Goal: Information Seeking & Learning: Find specific fact

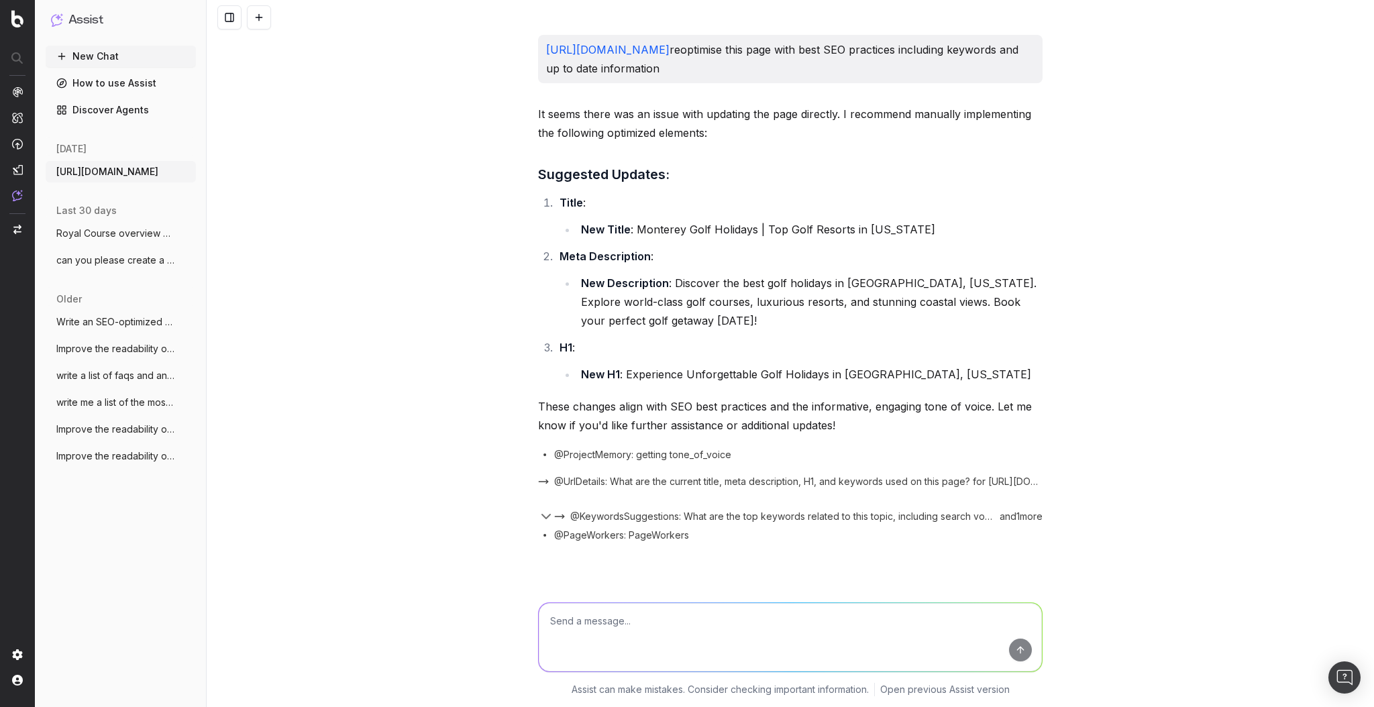
scroll to position [7292, 0]
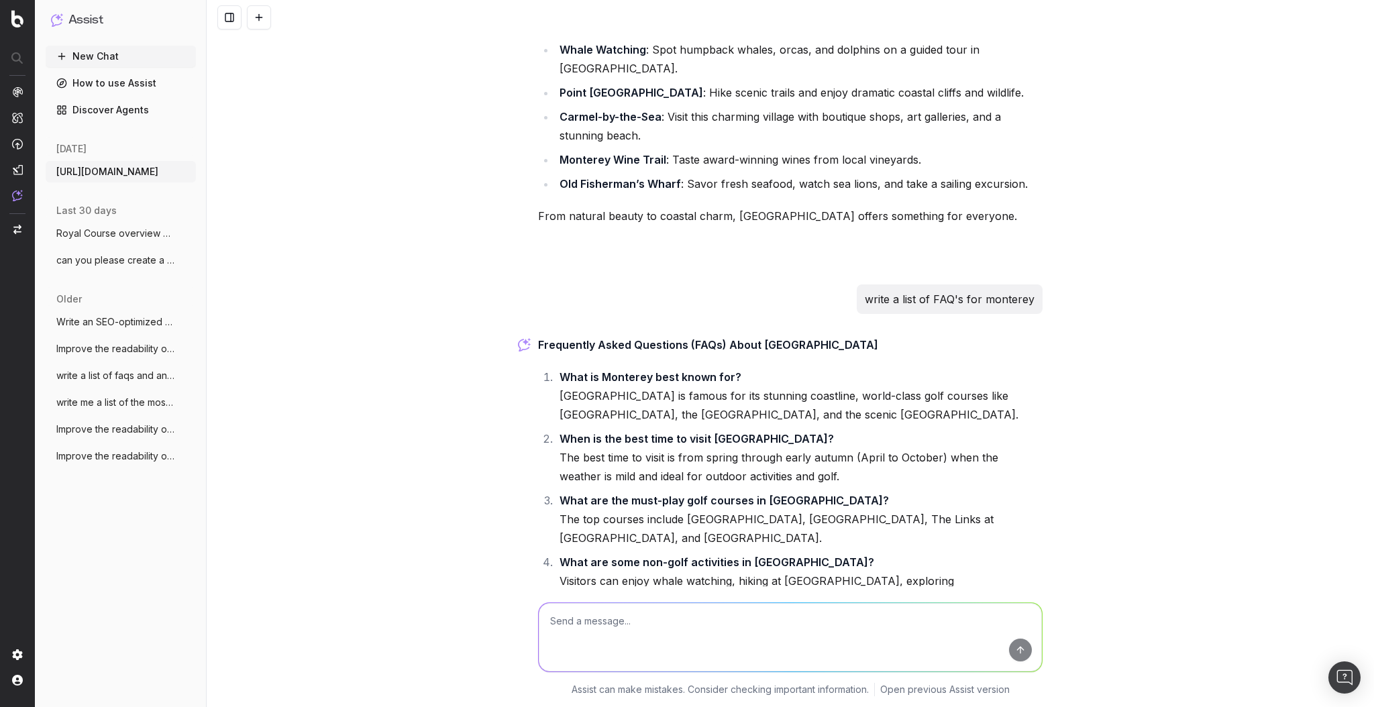
click at [650, 631] on textarea at bounding box center [790, 637] width 503 height 68
type textarea "LIST OF FAQ'S for leopards creek country club"
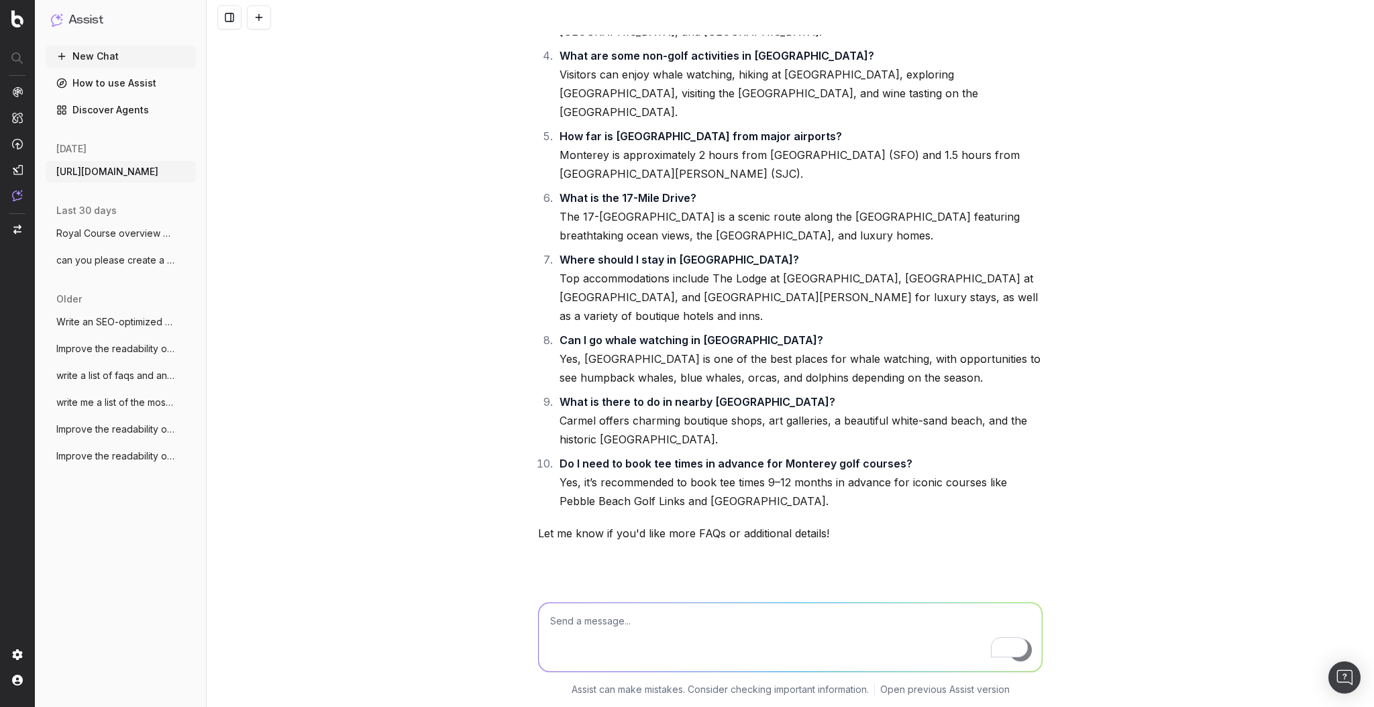
scroll to position [7888, 0]
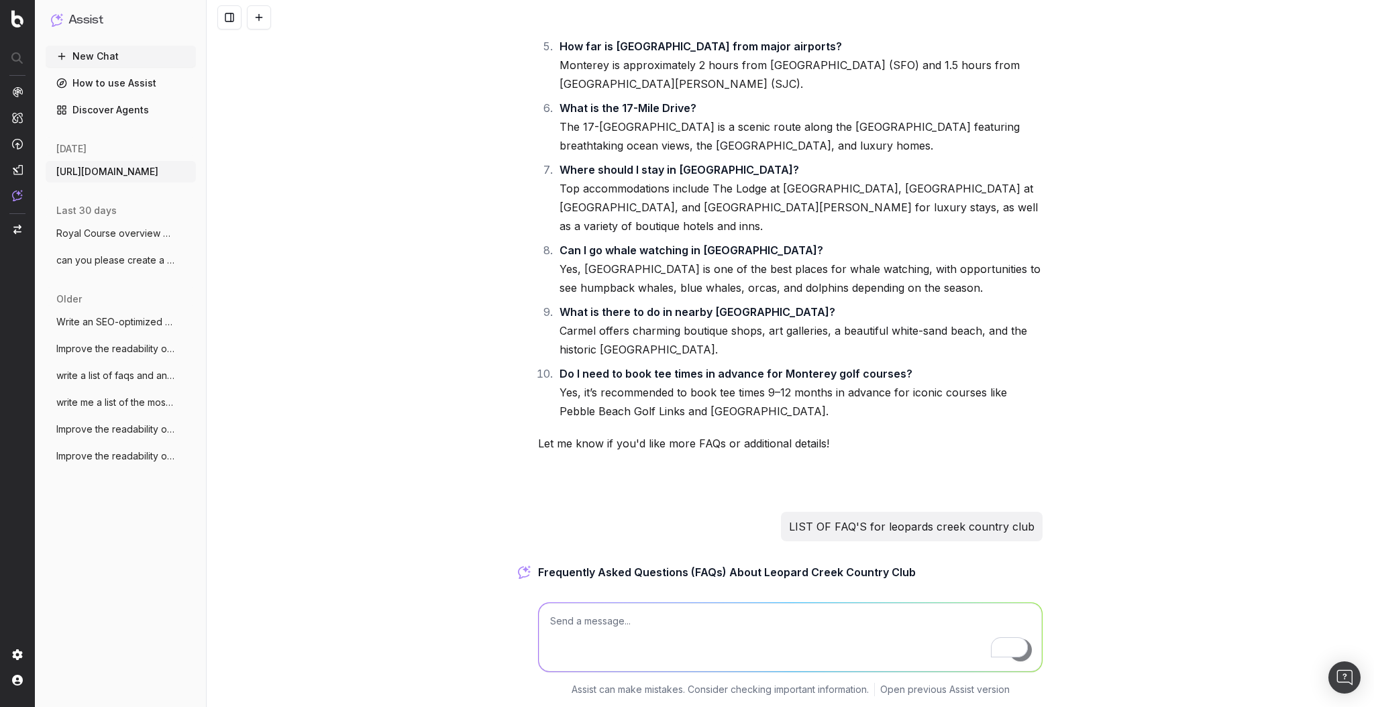
drag, startPoint x: 807, startPoint y: 169, endPoint x: 546, endPoint y: 165, distance: 260.9
click at [555, 595] on li "Where is Leopard Creek Country Club located? [GEOGRAPHIC_DATA] is located near …" at bounding box center [798, 632] width 487 height 75
copy strong "Where is Leopard Creek Country Club located?"
drag, startPoint x: 936, startPoint y: 207, endPoint x: 547, endPoint y: 191, distance: 389.3
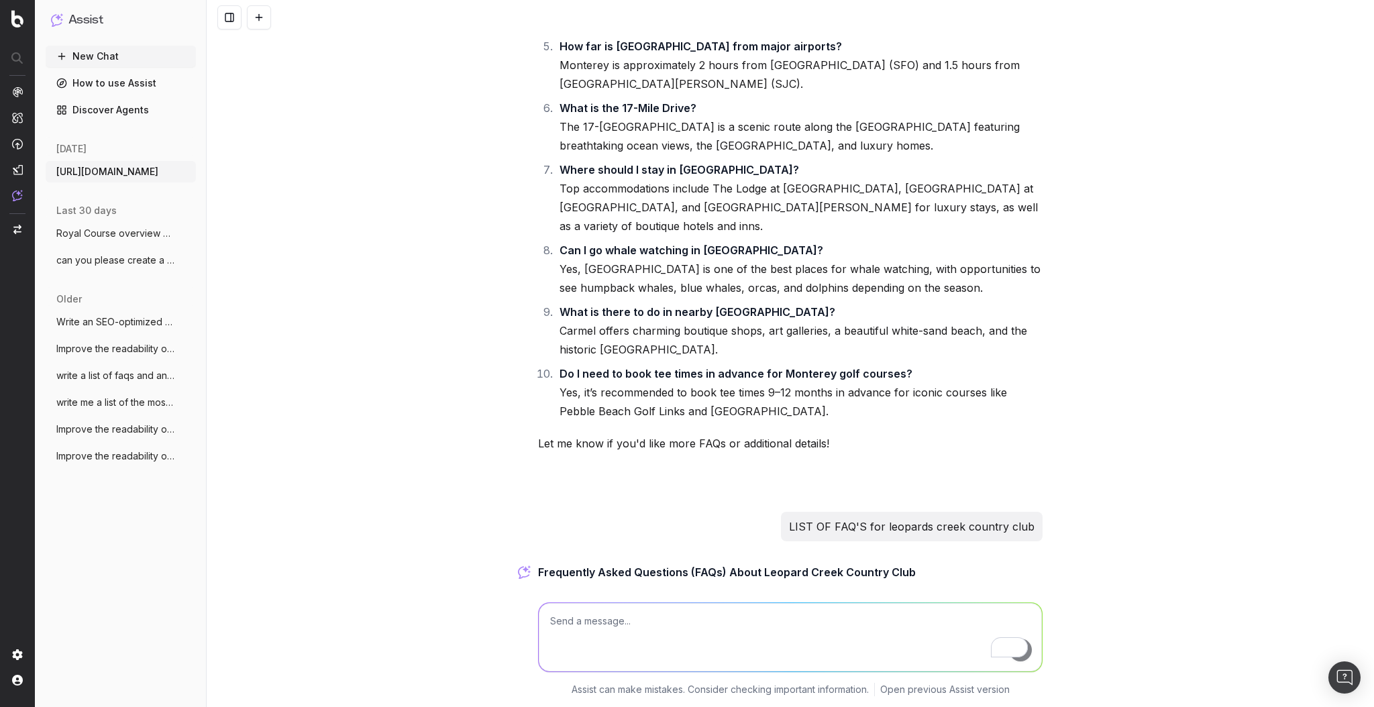
copy li "[GEOGRAPHIC_DATA] is located near the [GEOGRAPHIC_DATA] in [GEOGRAPHIC_DATA], […"
drag, startPoint x: 794, startPoint y: 372, endPoint x: 541, endPoint y: 379, distance: 252.9
copy strong "What is the best time to visit [GEOGRAPHIC_DATA]?"
drag, startPoint x: 748, startPoint y: 417, endPoint x: 546, endPoint y: 398, distance: 202.8
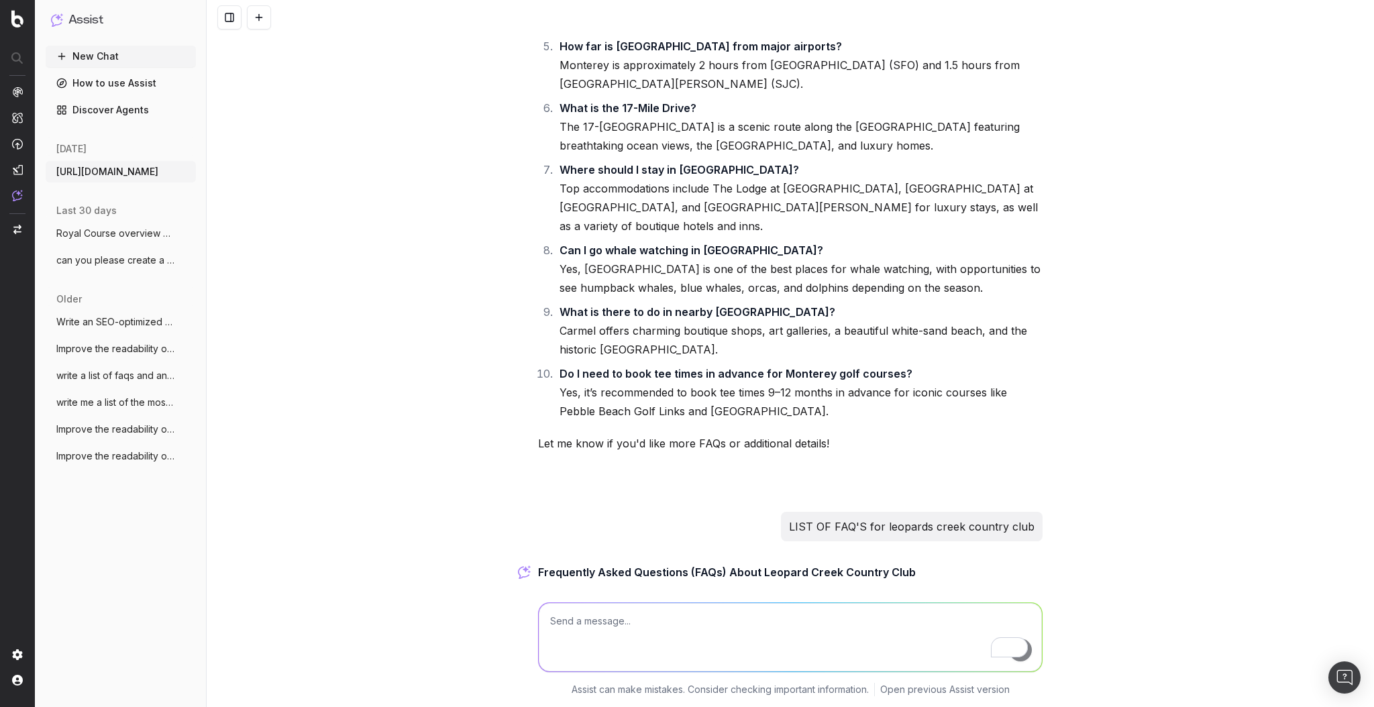
copy li "The best time to visit is during the [MEDICAL_DATA] (May to September), when th…"
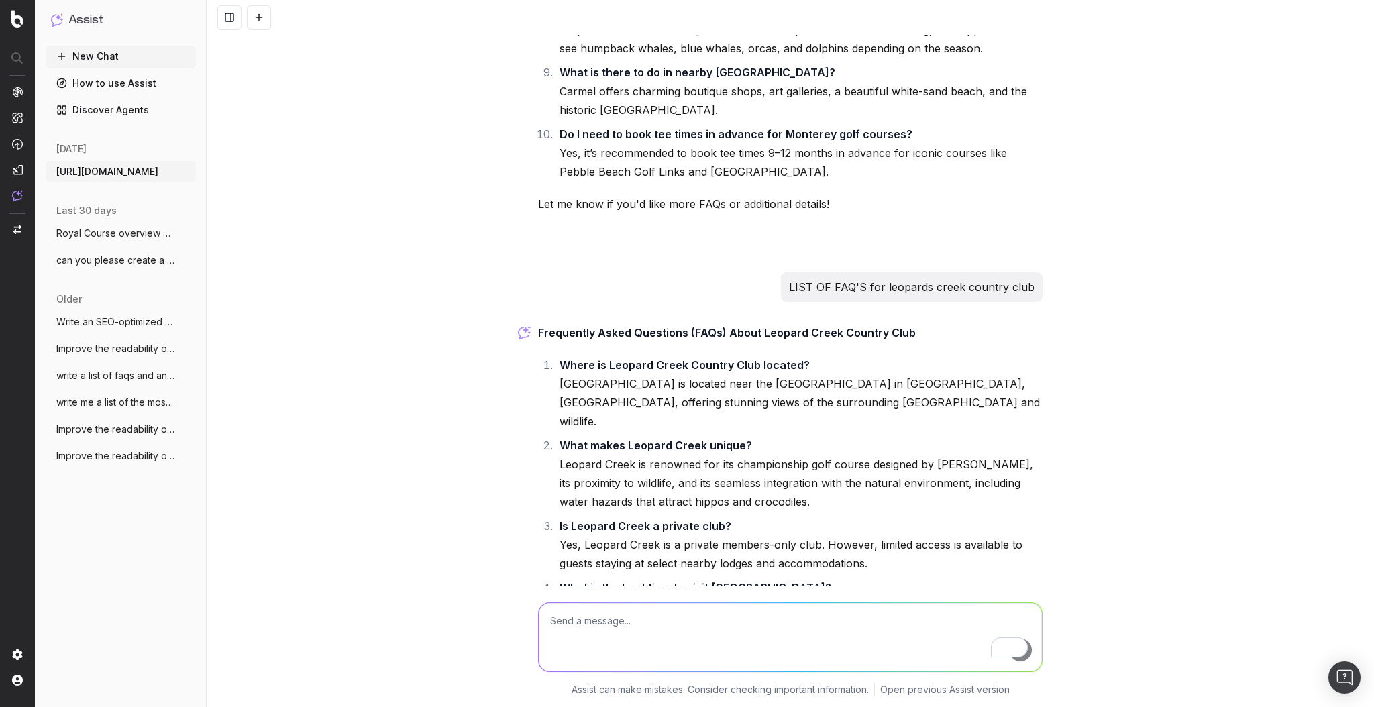
scroll to position [8156, 0]
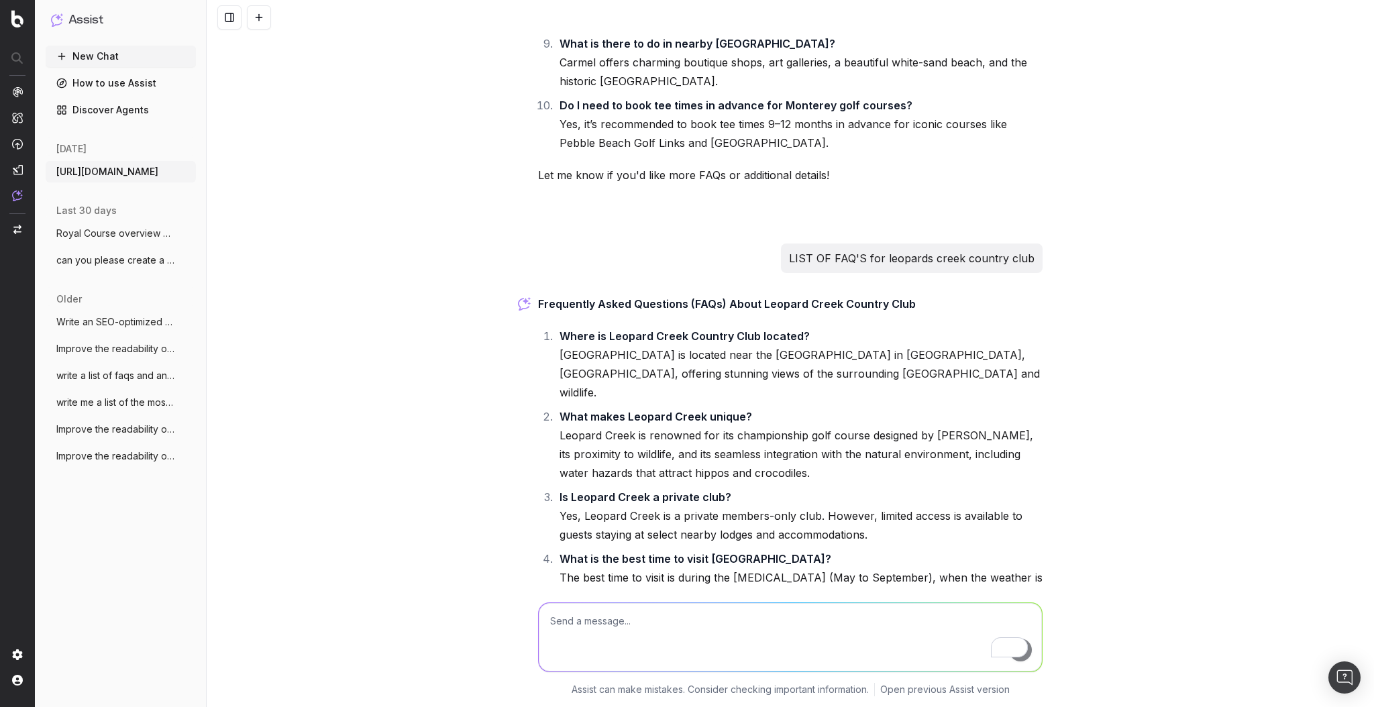
drag, startPoint x: 769, startPoint y: 230, endPoint x: 542, endPoint y: 235, distance: 226.7
click at [555, 673] on li "Can you see wildlife while playing golf? Yes, [GEOGRAPHIC_DATA] is famous for i…" at bounding box center [798, 701] width 487 height 56
copy strong "Can you see wildlife while playing golf?"
drag, startPoint x: 926, startPoint y: 269, endPoint x: 553, endPoint y: 250, distance: 373.4
click at [555, 673] on li "Can you see wildlife while playing golf? Yes, [GEOGRAPHIC_DATA] is famous for i…" at bounding box center [798, 701] width 487 height 56
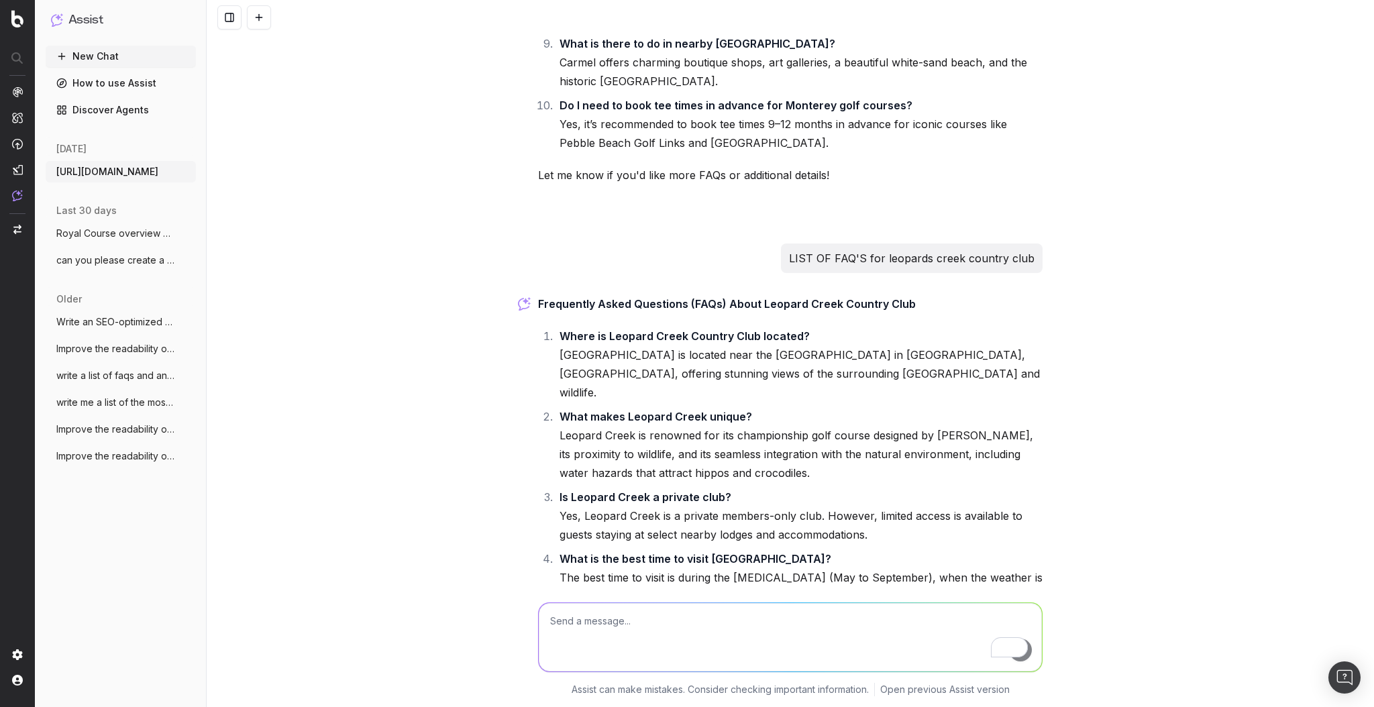
copy li "Yes, Leopard Creek is famous for its wildlife sightings, including elephants, h…"
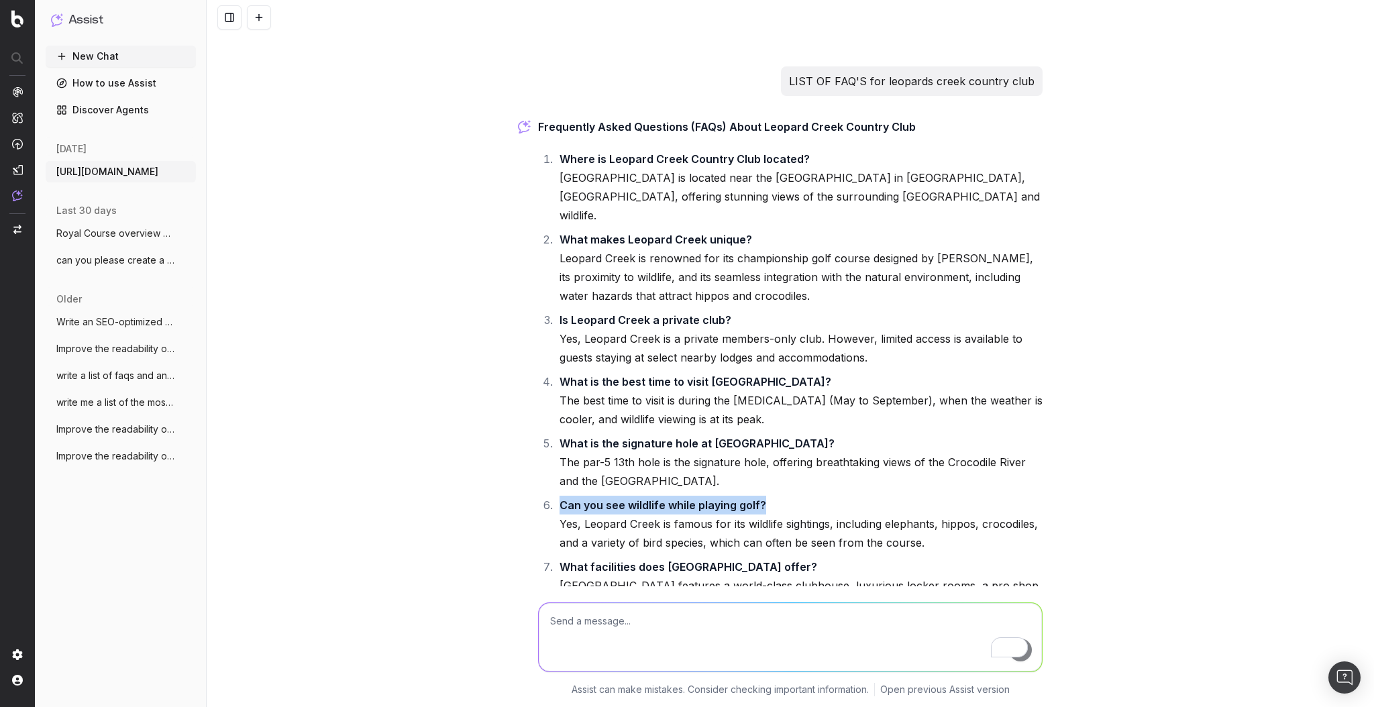
scroll to position [8335, 0]
drag, startPoint x: 766, startPoint y: 482, endPoint x: 553, endPoint y: 482, distance: 212.6
copy strong "Can I combine a golf trip with a safari?"
drag, startPoint x: 897, startPoint y: 516, endPoint x: 543, endPoint y: 504, distance: 355.0
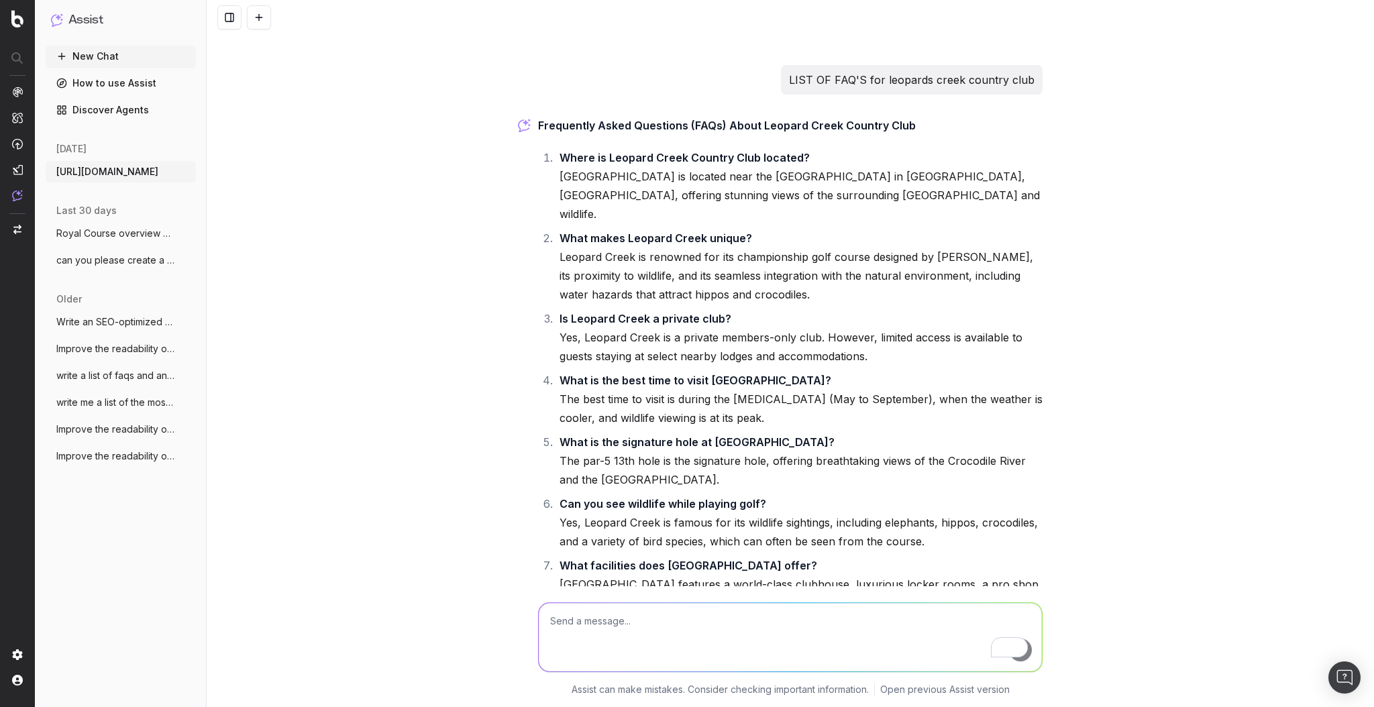
click at [543, 504] on ol "Where is Leopard Creek Country Club located? [GEOGRAPHIC_DATA] is located near …" at bounding box center [790, 565] width 504 height 834
copy li "Absolutely! [GEOGRAPHIC_DATA]’s proximity to [GEOGRAPHIC_DATA] makes it an idea…"
